Goal: Find contact information: Find contact information

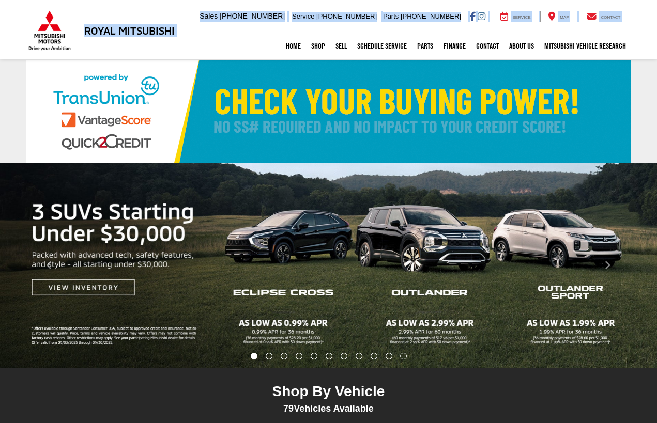
click at [84, 30] on div "Royal Mitsubishi [STREET_ADDRESS] Sales Mobile Sales [PHONE_NUMBER] Service [PH…" at bounding box center [328, 29] width 657 height 59
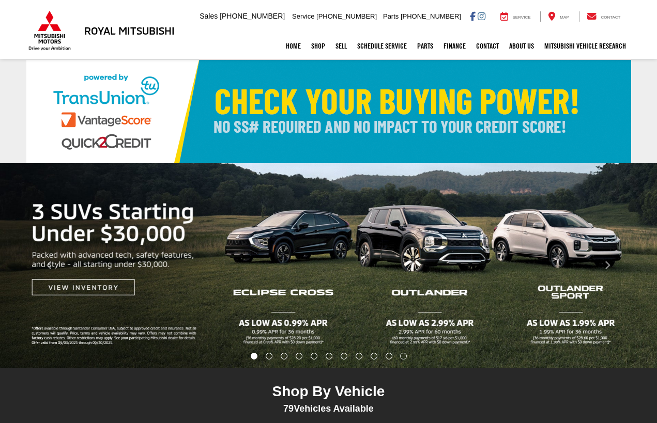
click at [80, 6] on div "Royal Mitsubishi" at bounding box center [103, 30] width 155 height 61
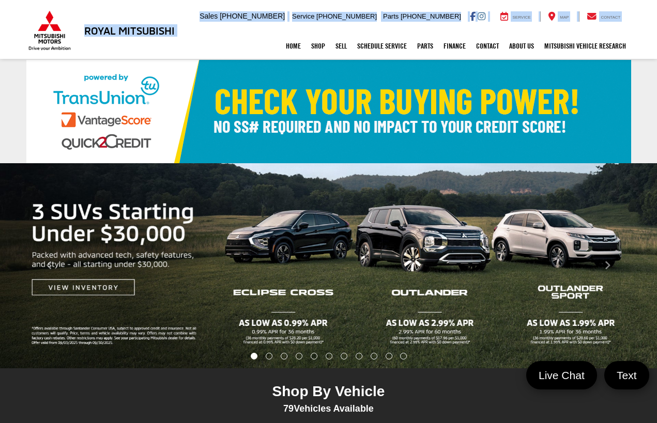
copy div "Royal Mitsubishi [STREET_ADDRESS] Sales Mobile Sales [PHONE_NUMBER] Service [PH…"
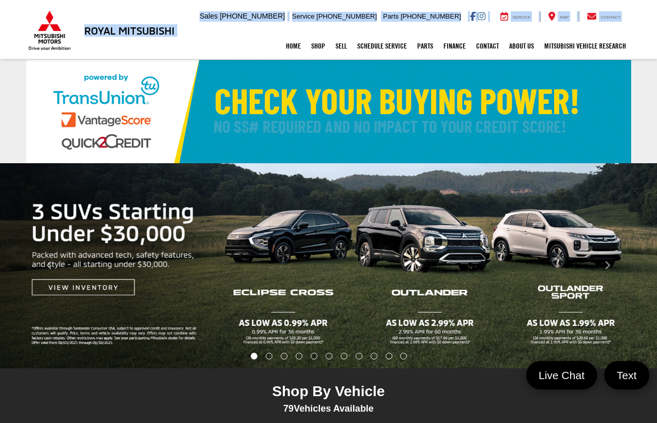
drag, startPoint x: 88, startPoint y: 25, endPoint x: 179, endPoint y: 35, distance: 92.0
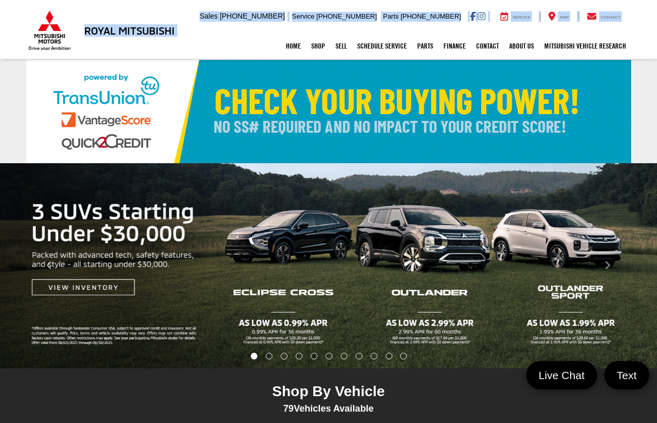
click at [179, 35] on div "Royal Mitsubishi [STREET_ADDRESS] Sales Mobile Sales [PHONE_NUMBER] Service [PH…" at bounding box center [328, 29] width 657 height 59
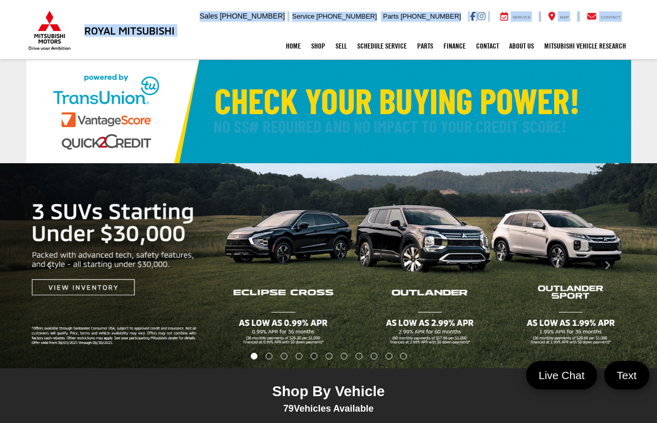
click at [188, 46] on div "Home Shop All Vehicles New Vehicles Pre-Owned Vehicles New Specials Demo Specia…" at bounding box center [328, 46] width 605 height 26
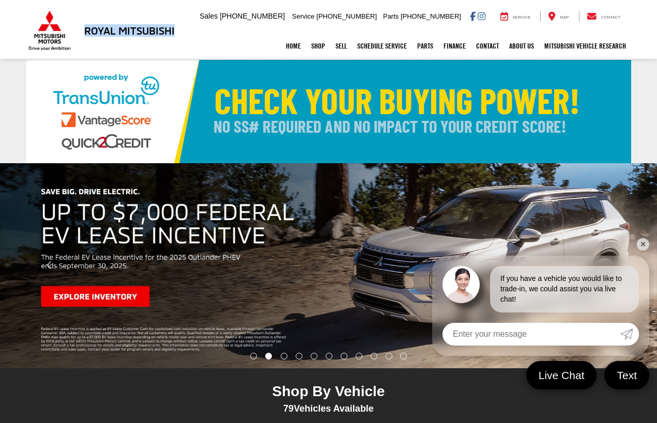
copy h3 "Royal Mitsubishi"
drag, startPoint x: 98, startPoint y: 32, endPoint x: 176, endPoint y: 34, distance: 78.1
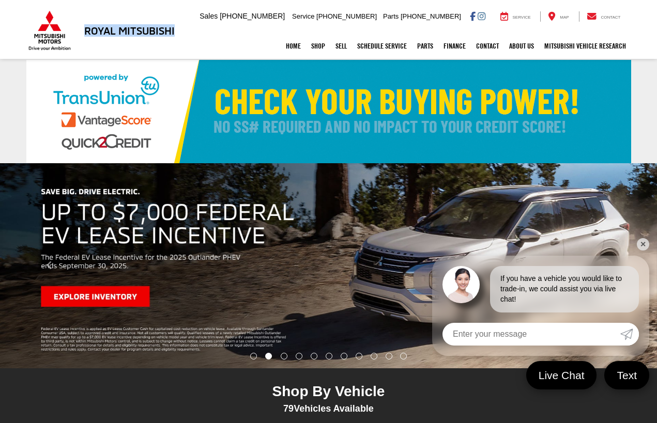
click at [176, 34] on li "Royal Mitsubishi" at bounding box center [130, 31] width 96 height 22
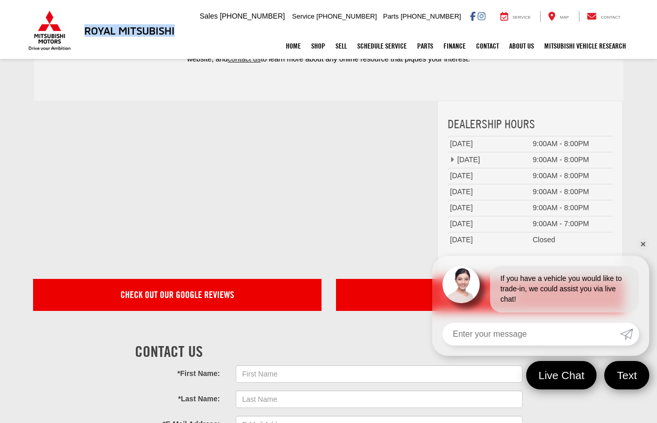
scroll to position [2951, 0]
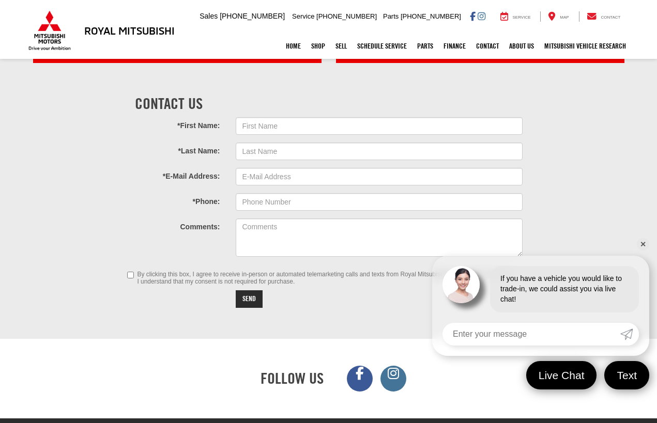
click at [643, 244] on link "✕" at bounding box center [643, 244] width 12 height 12
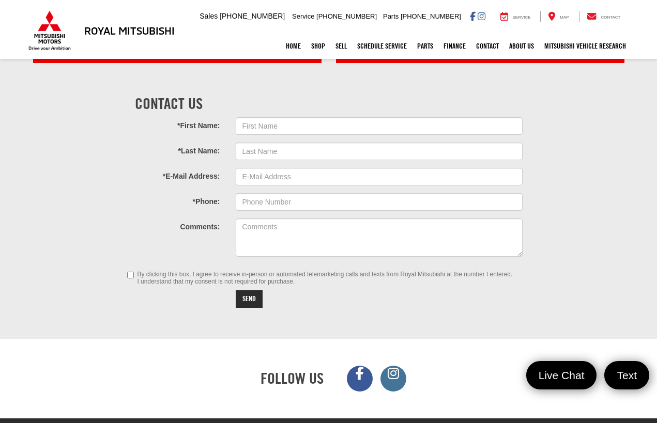
scroll to position [2746, 0]
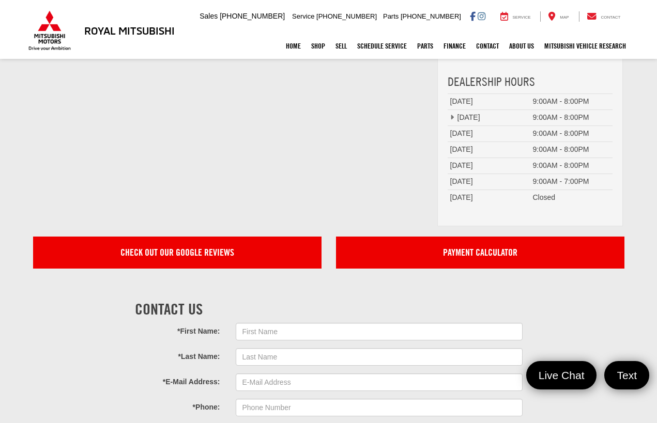
copy span "[PHONE_NUMBER]"
drag, startPoint x: 430, startPoint y: 398, endPoint x: 466, endPoint y: 398, distance: 35.7
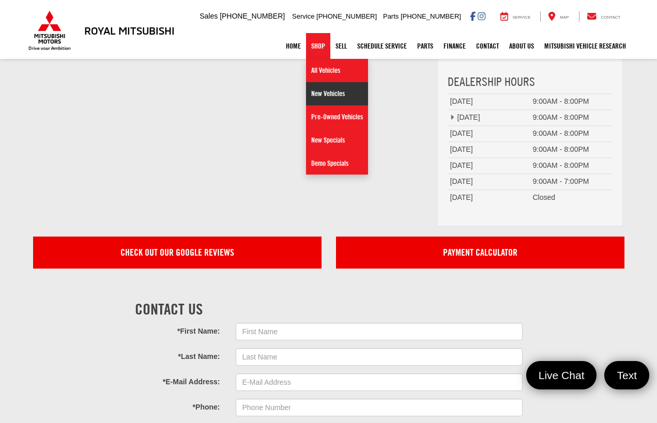
click at [321, 94] on link "New Vehicles" at bounding box center [337, 93] width 62 height 23
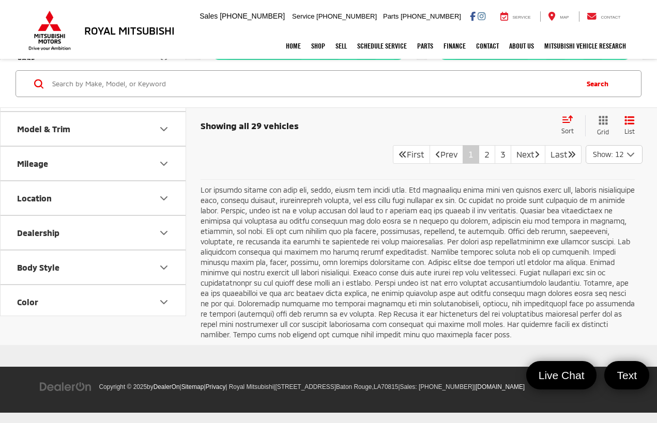
scroll to position [3589, 0]
drag, startPoint x: 467, startPoint y: 388, endPoint x: 427, endPoint y: 387, distance: 39.8
click at [427, 387] on small "Copyright © 2025 by DealerOn | Sitemap | Privacy | Royal Mitsubishi | 9255 Airl…" at bounding box center [312, 386] width 426 height 7
copy span "[PHONE_NUMBER]"
click at [291, 47] on link "Home" at bounding box center [293, 46] width 25 height 26
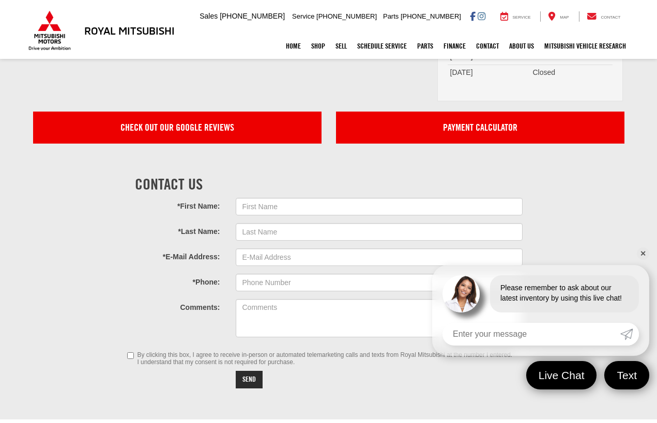
scroll to position [2951, 0]
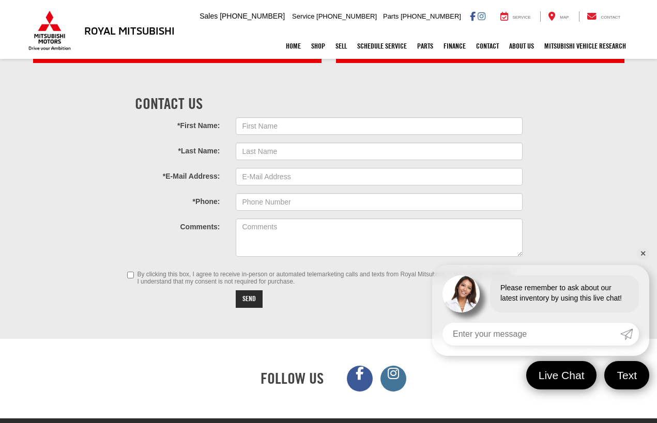
drag, startPoint x: 641, startPoint y: 254, endPoint x: 634, endPoint y: 257, distance: 7.4
click at [641, 253] on link "✕" at bounding box center [643, 254] width 12 height 12
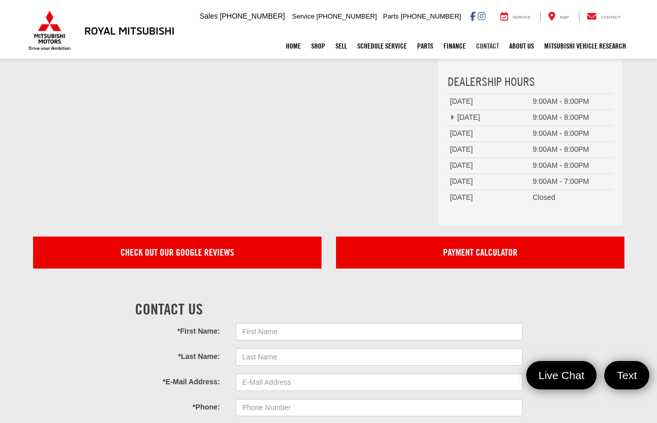
scroll to position [2746, 0]
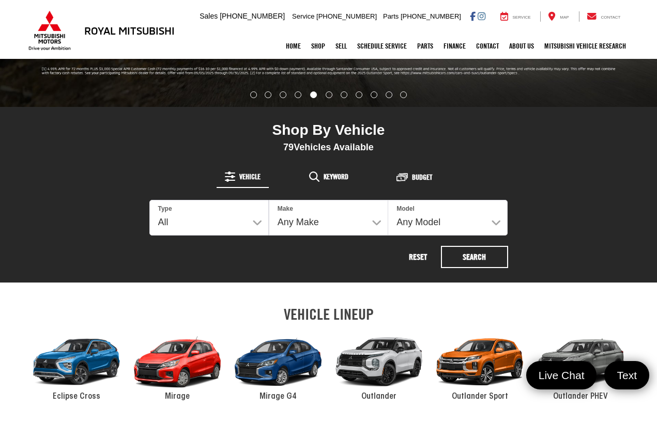
scroll to position [0, 0]
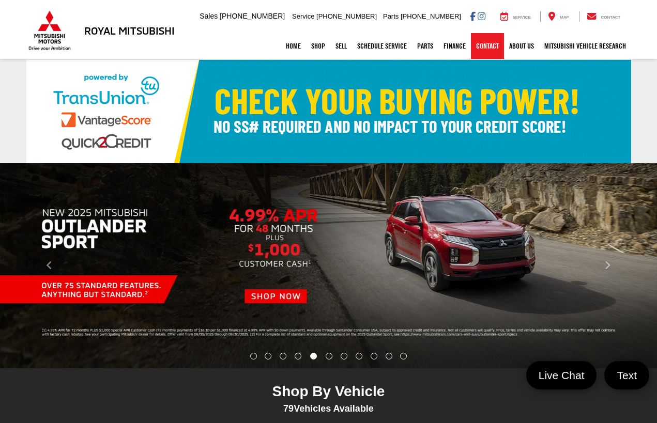
click at [482, 47] on link "Contact" at bounding box center [487, 46] width 33 height 26
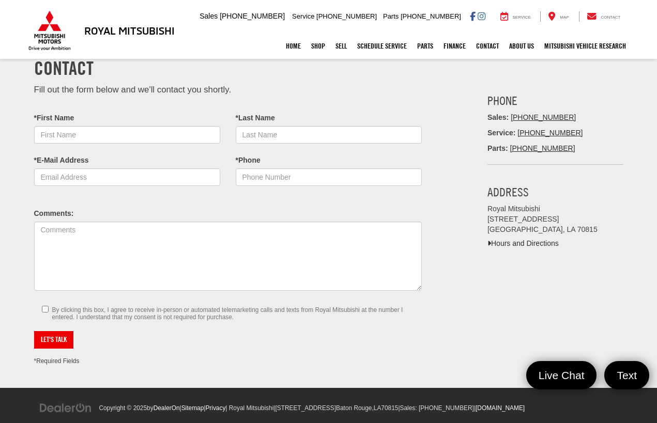
scroll to position [34, 0]
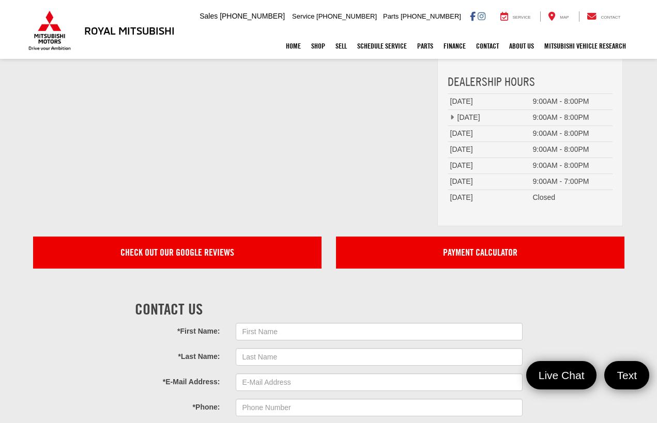
scroll to position [2746, 0]
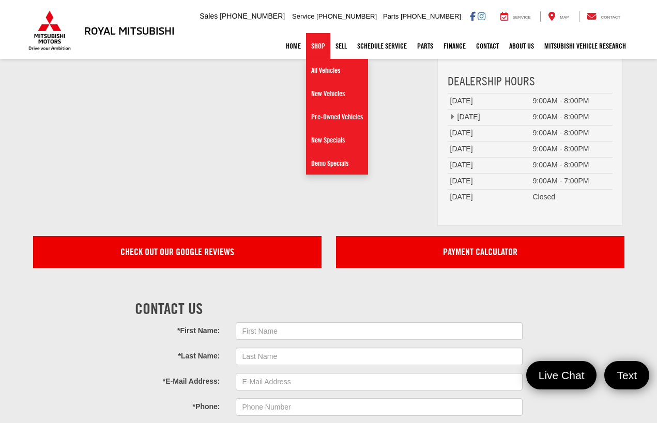
click at [306, 47] on link "Shop" at bounding box center [318, 46] width 24 height 26
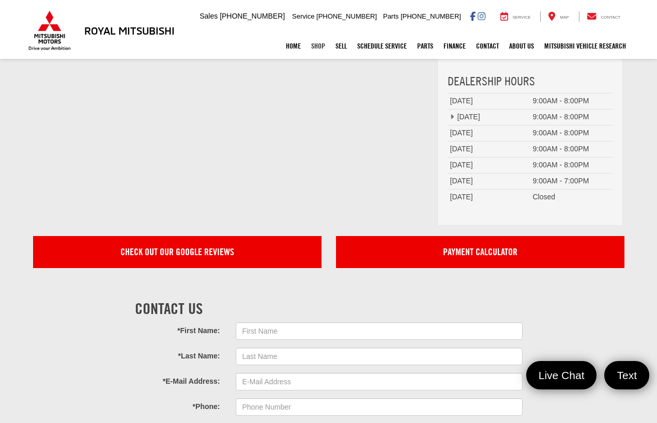
click at [313, 48] on link "Shop" at bounding box center [318, 46] width 24 height 26
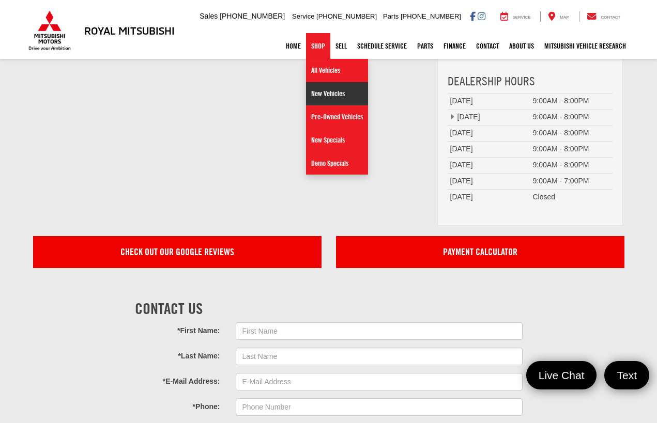
click at [317, 94] on link "New Vehicles" at bounding box center [337, 93] width 62 height 23
